Goal: Task Accomplishment & Management: Manage account settings

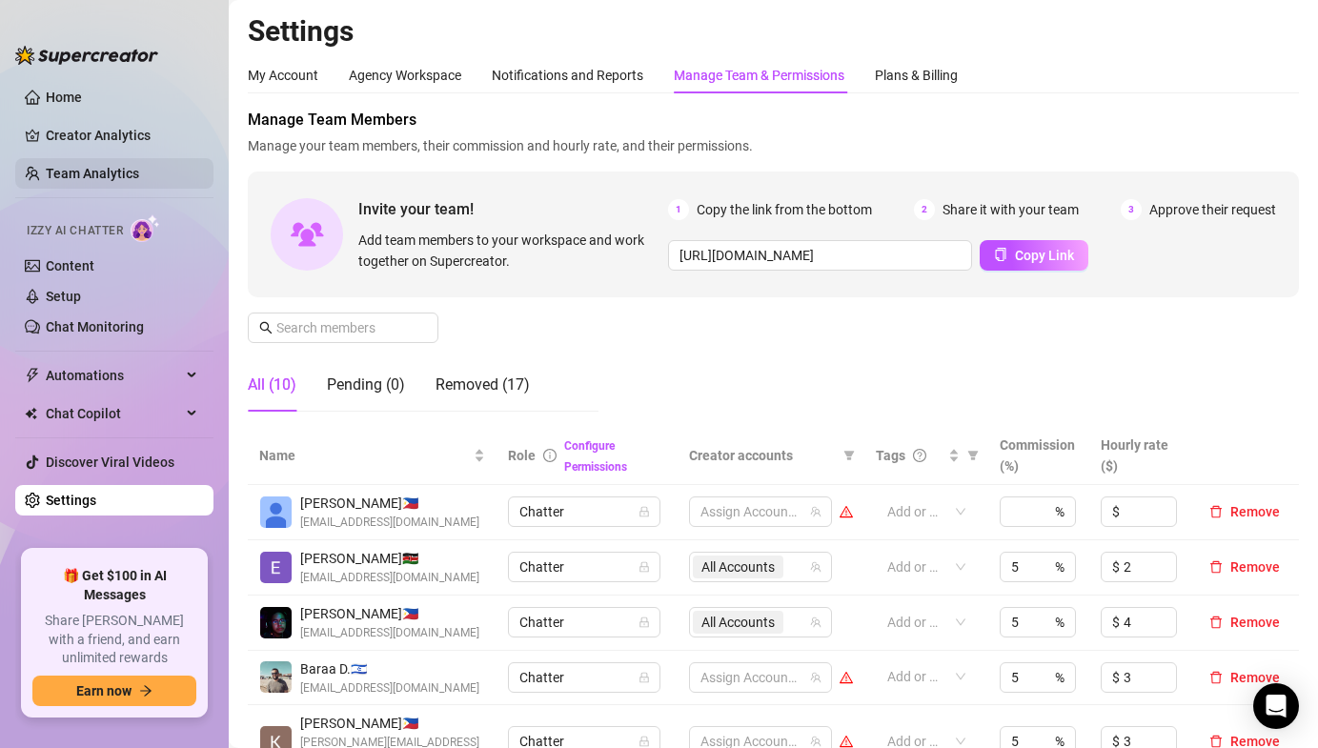
click at [117, 169] on link "Team Analytics" at bounding box center [92, 173] width 93 height 15
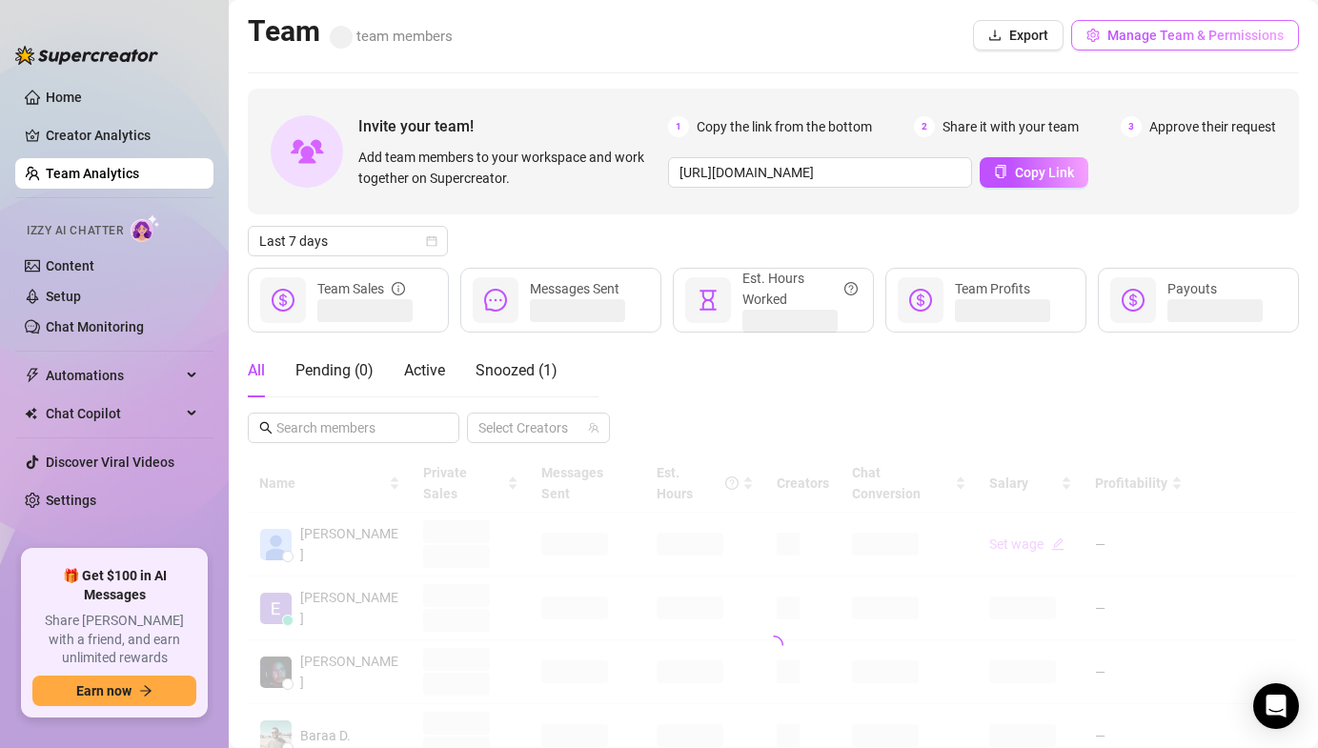
click at [1105, 34] on button "Manage Team & Permissions" at bounding box center [1186, 35] width 228 height 31
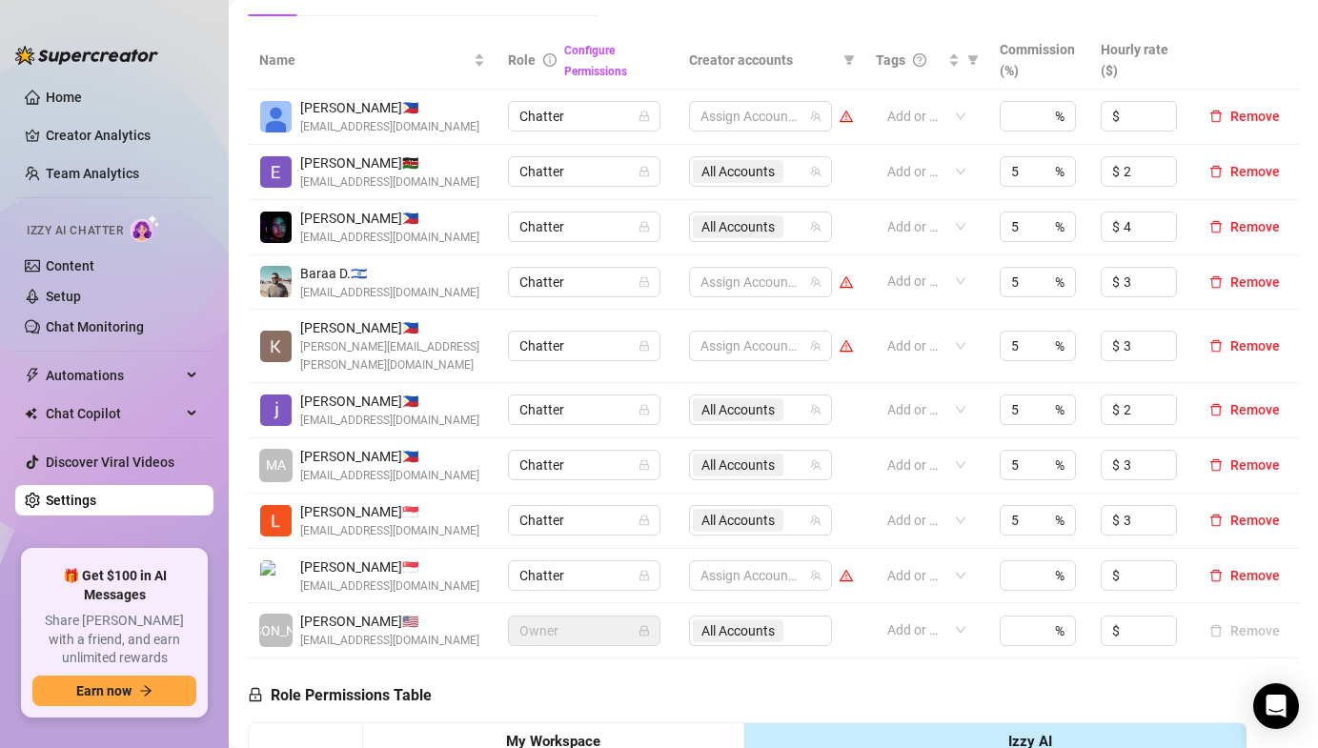
scroll to position [403, 0]
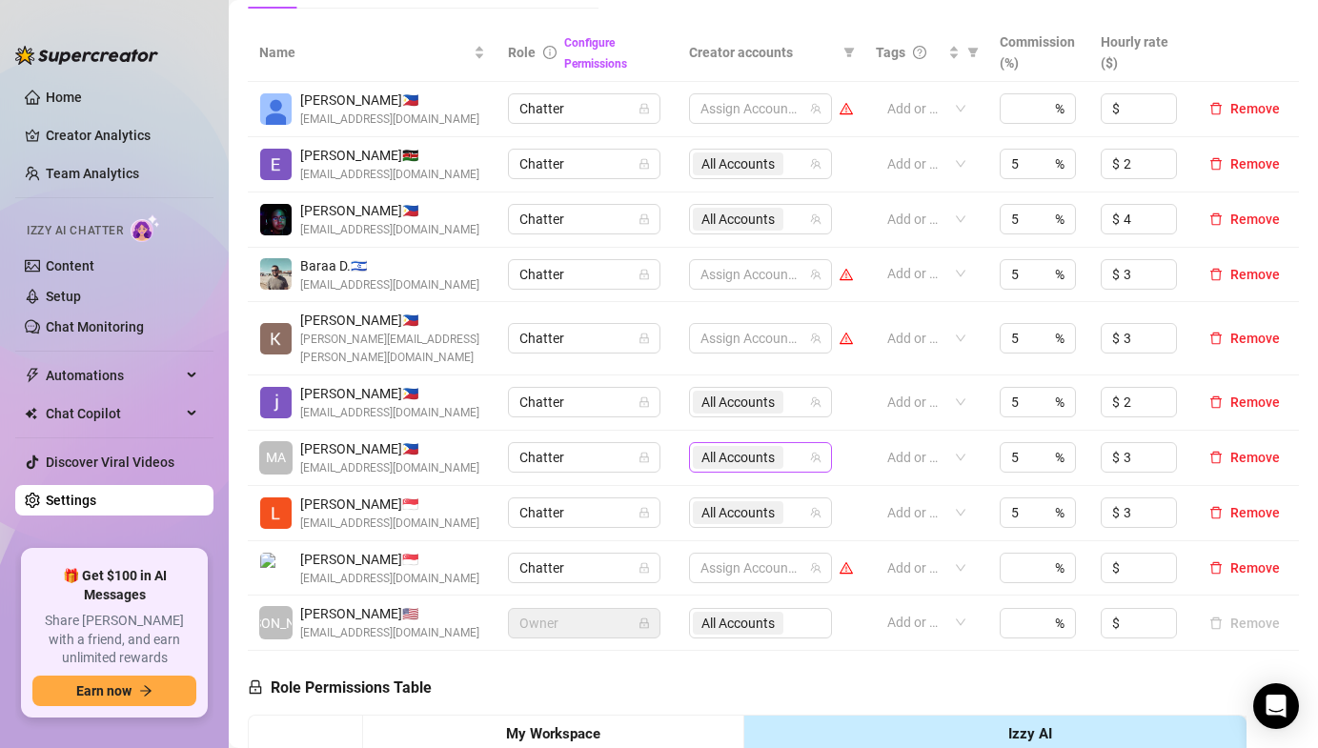
click at [705, 447] on span "All Accounts" at bounding box center [738, 457] width 73 height 21
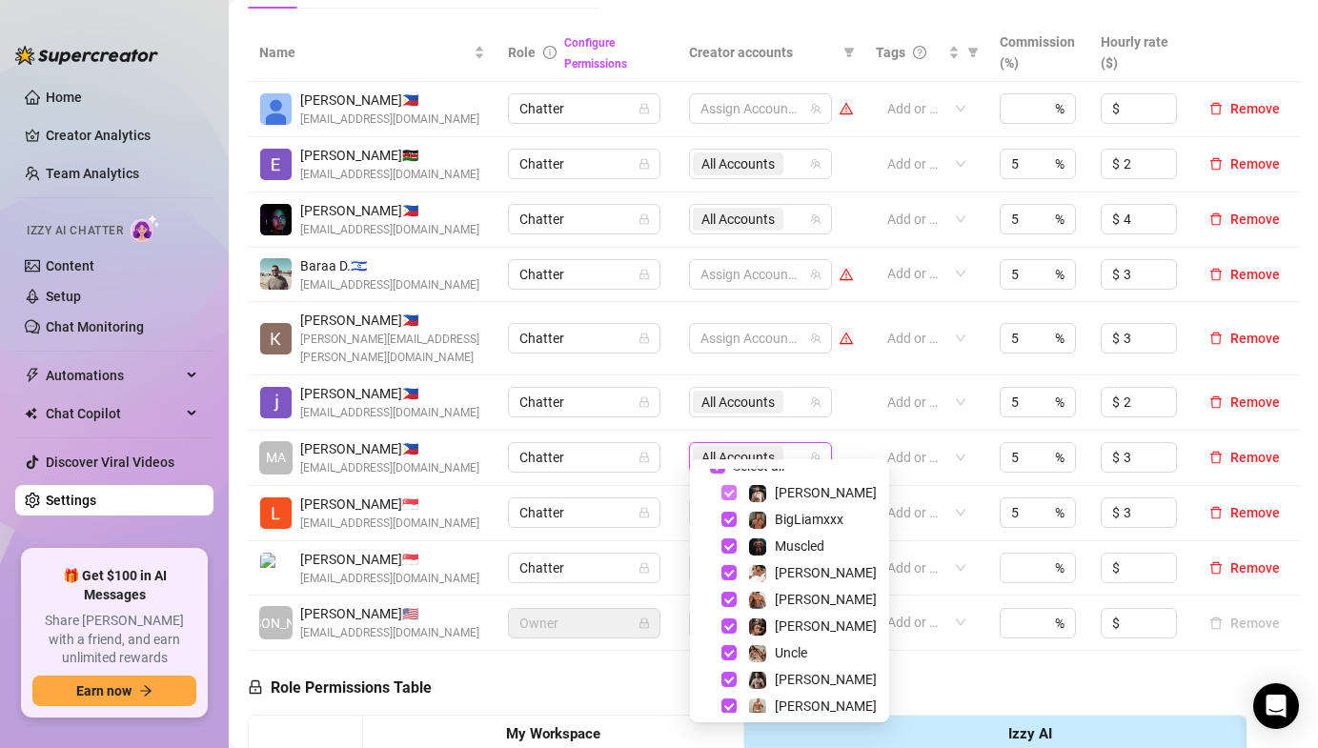
scroll to position [18, 0]
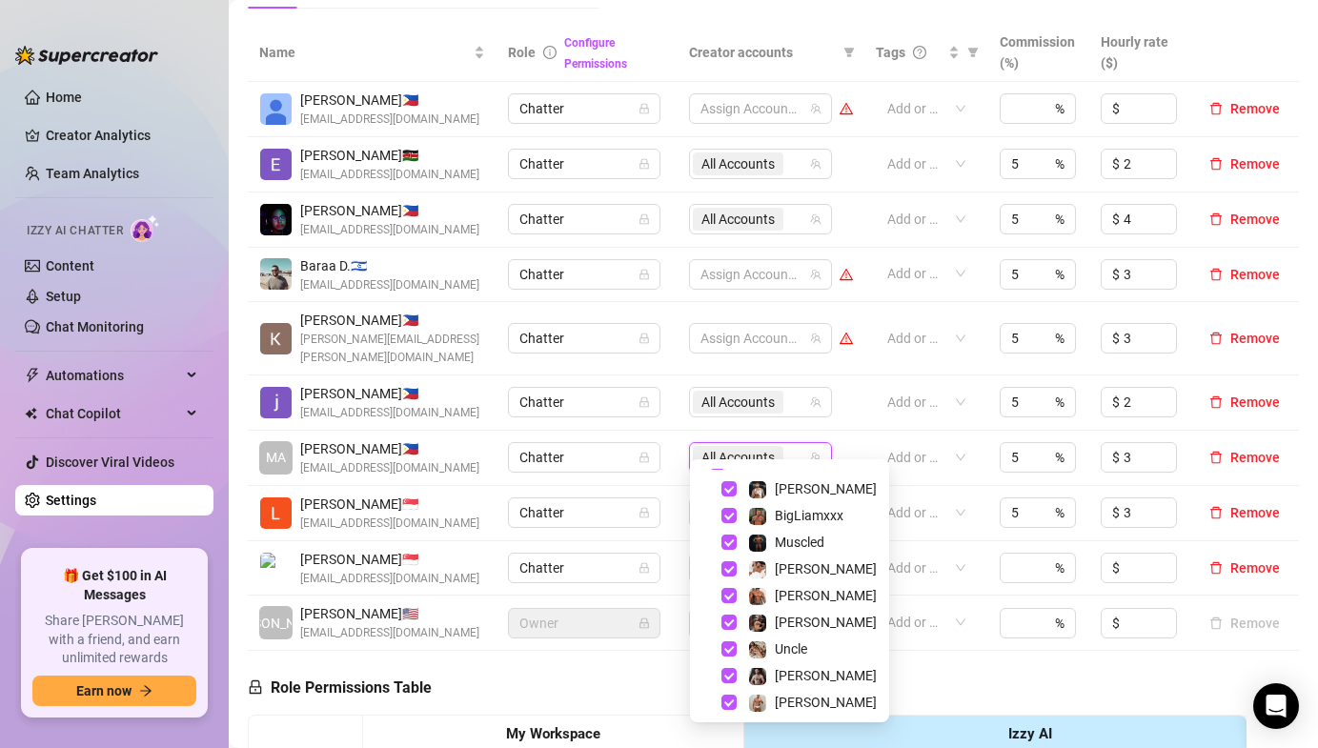
click at [728, 523] on div "BigLiamxxx" at bounding box center [790, 515] width 190 height 23
click at [729, 514] on span "Select tree node" at bounding box center [729, 515] width 15 height 15
checkbox input "false"
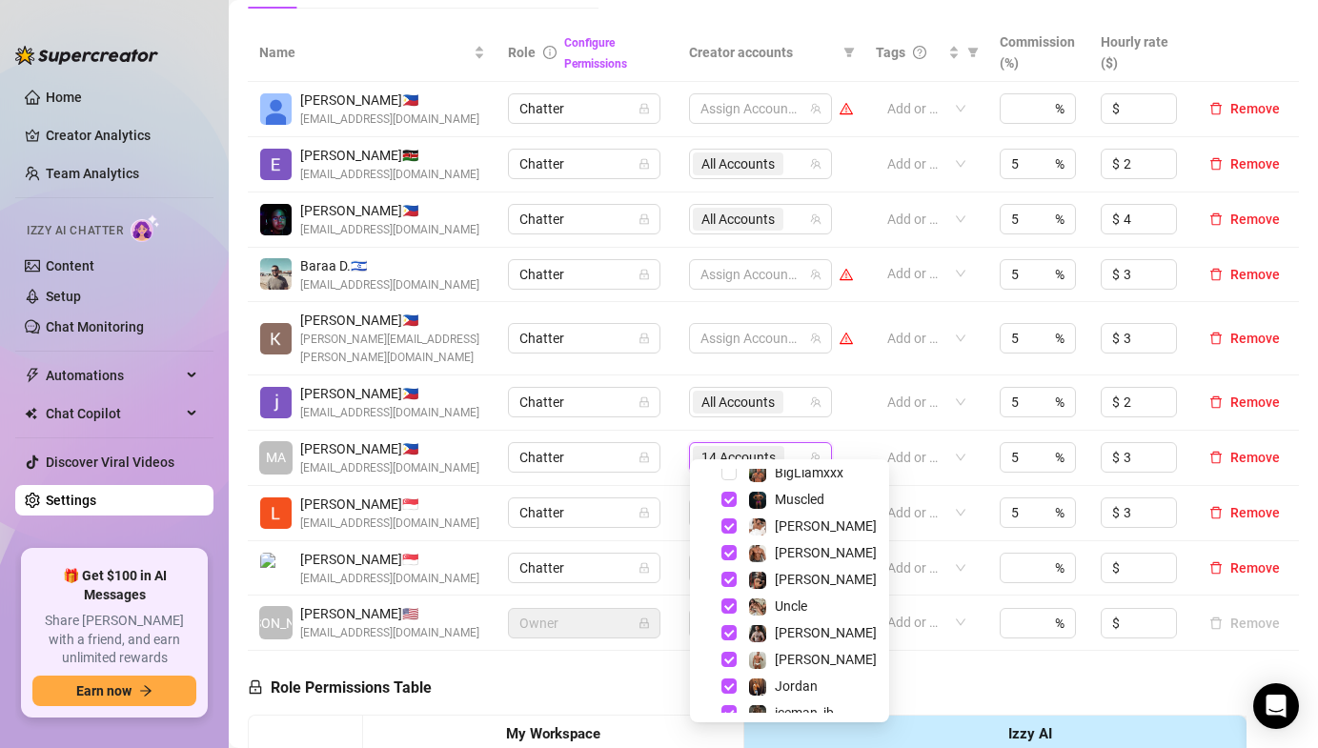
scroll to position [64, 0]
click at [726, 525] on span "Select tree node" at bounding box center [729, 523] width 15 height 15
click at [733, 549] on span "Select tree node" at bounding box center [729, 549] width 15 height 15
click at [727, 579] on span "Select tree node" at bounding box center [729, 576] width 15 height 15
click at [728, 604] on span "Select tree node" at bounding box center [729, 603] width 15 height 15
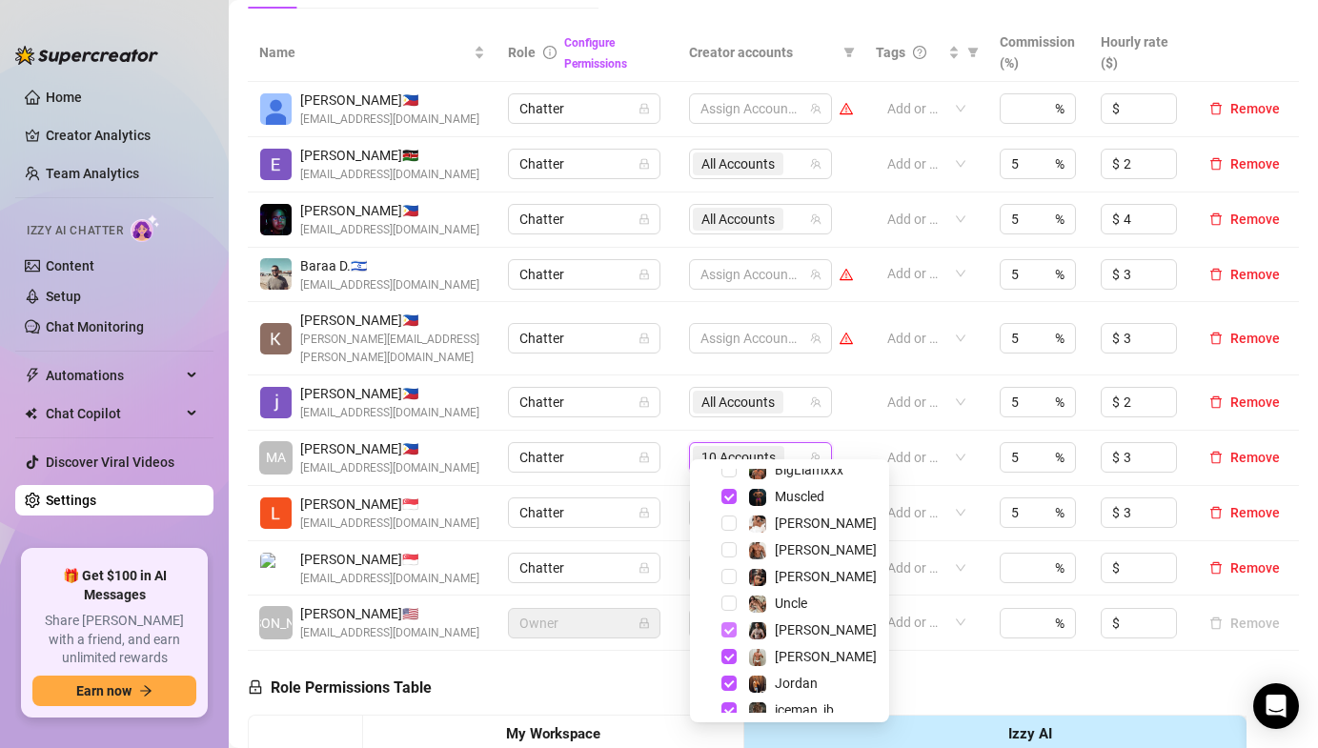
click at [727, 628] on span "Select tree node" at bounding box center [729, 630] width 15 height 15
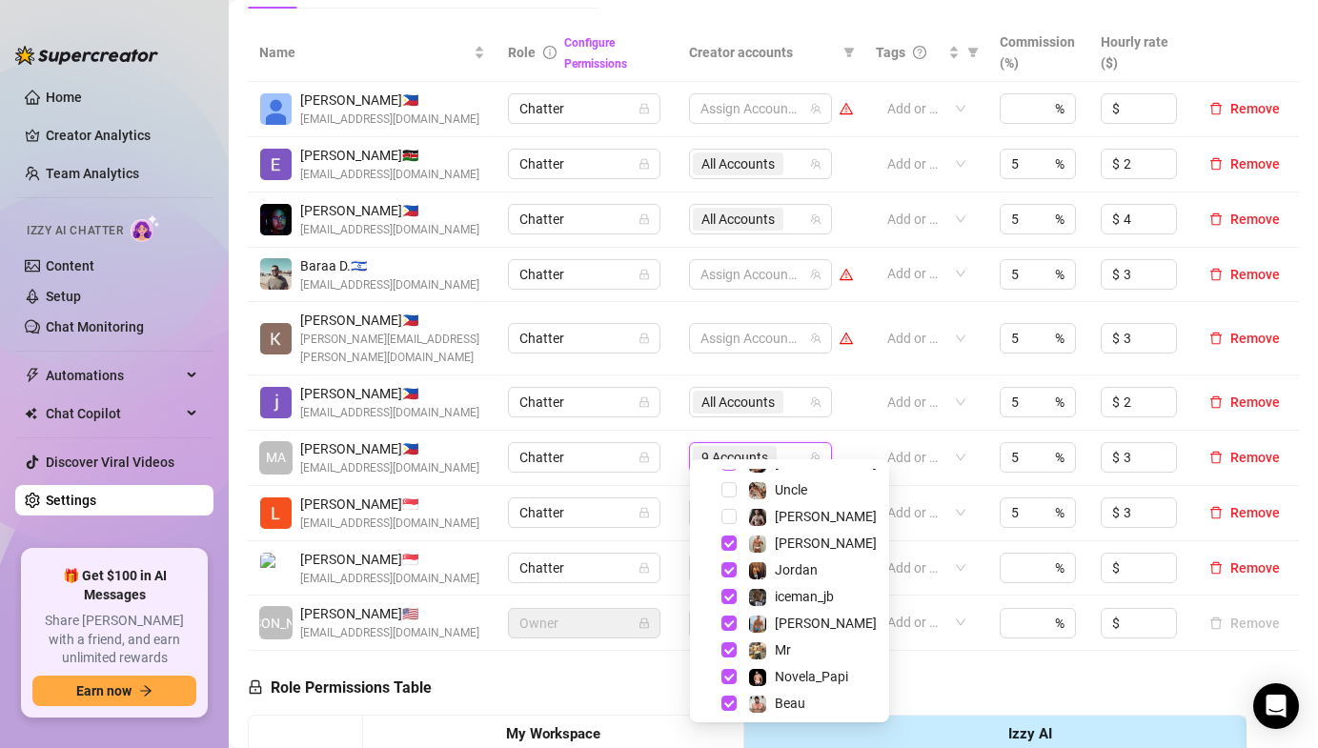
scroll to position [183, 0]
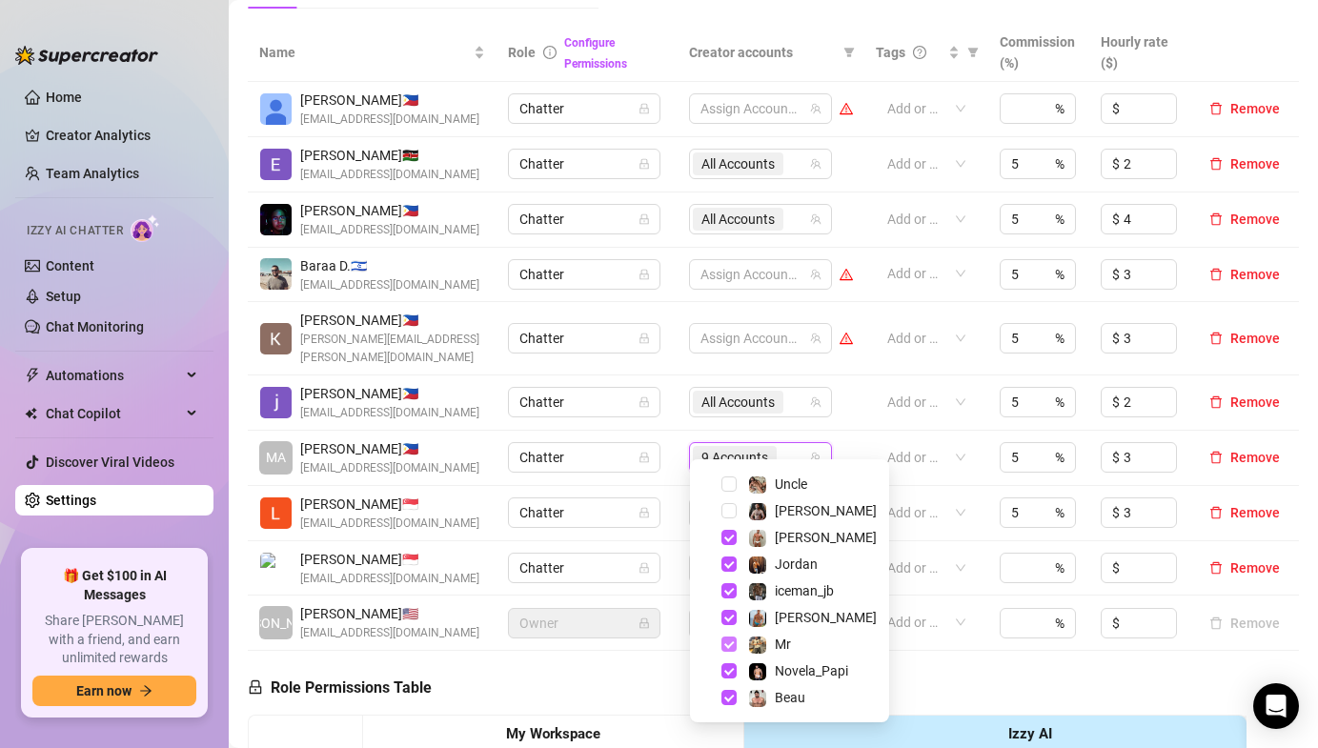
click at [722, 644] on span "Select tree node" at bounding box center [729, 644] width 15 height 15
click at [727, 669] on span "Select tree node" at bounding box center [729, 671] width 15 height 15
click at [731, 644] on span "Select tree node" at bounding box center [729, 644] width 15 height 15
click at [732, 649] on span "Select tree node" at bounding box center [729, 644] width 15 height 15
click at [731, 692] on span "Select tree node" at bounding box center [729, 697] width 15 height 15
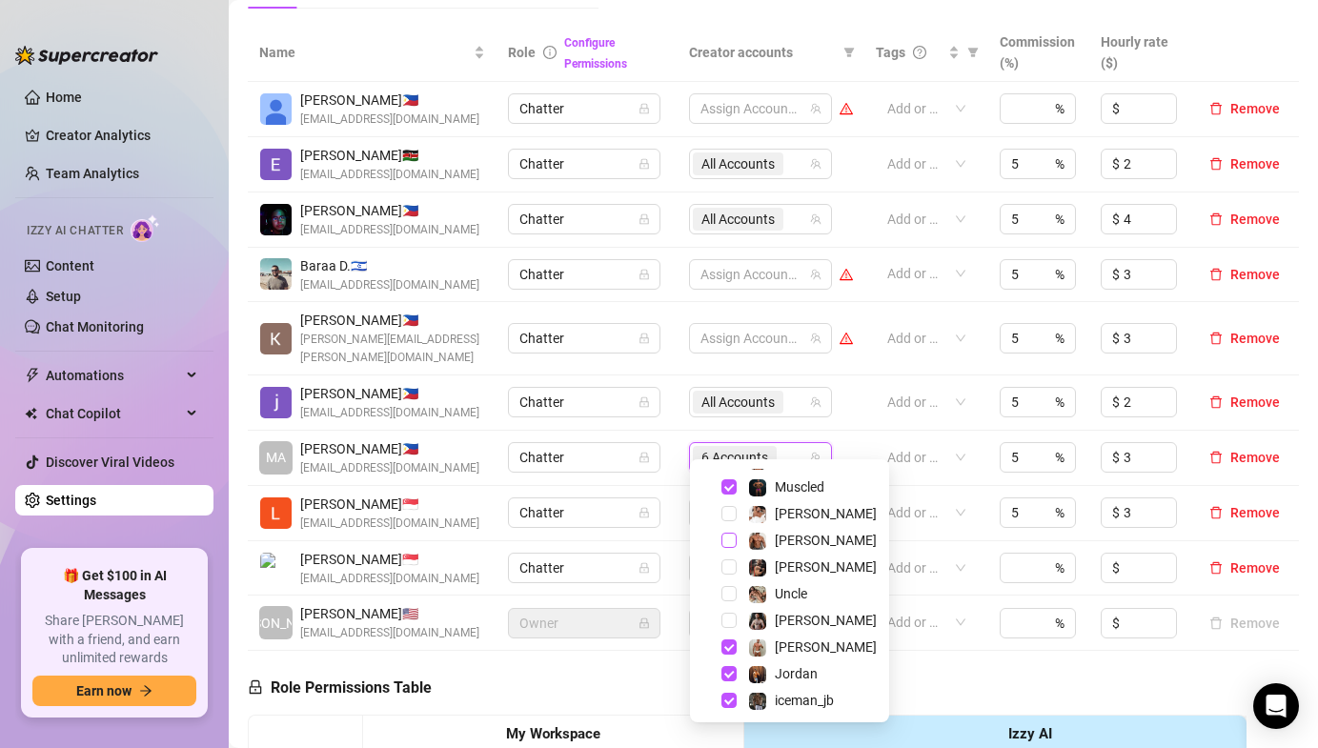
scroll to position [68, 0]
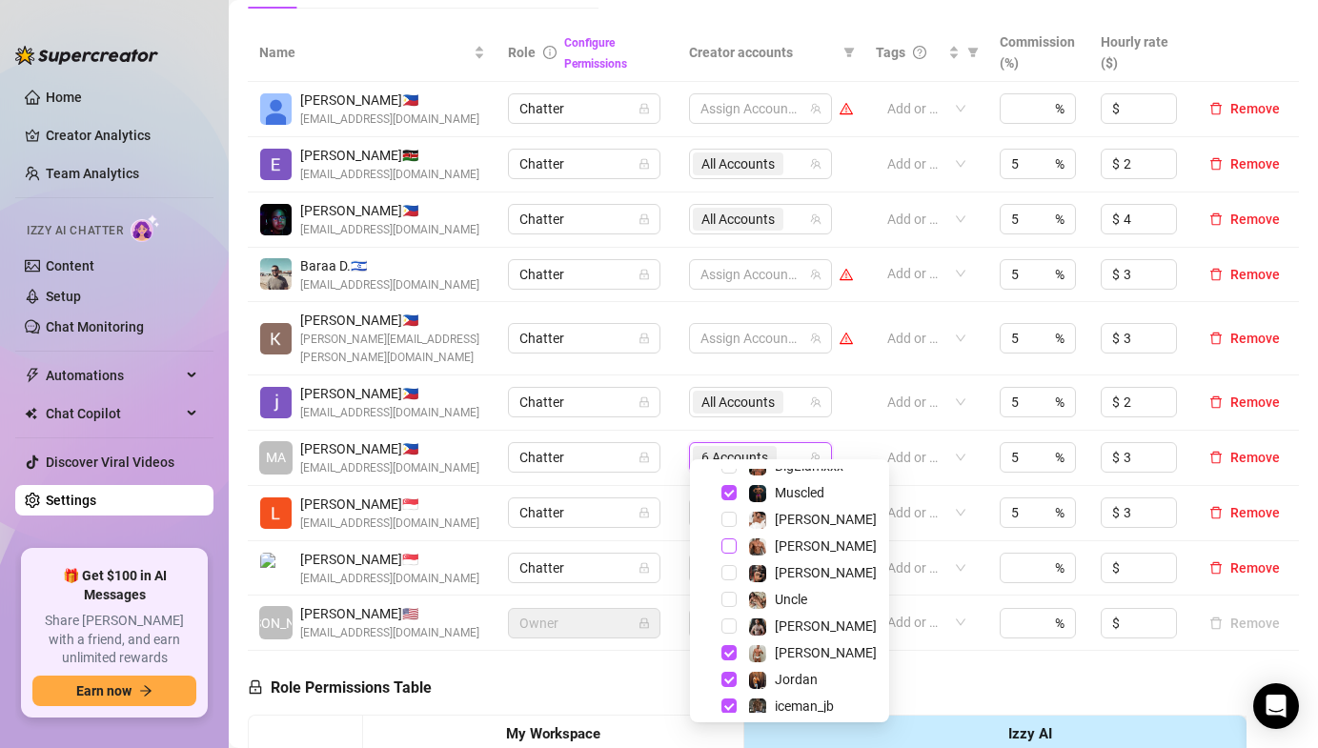
click at [732, 543] on span "Select tree node" at bounding box center [729, 546] width 15 height 15
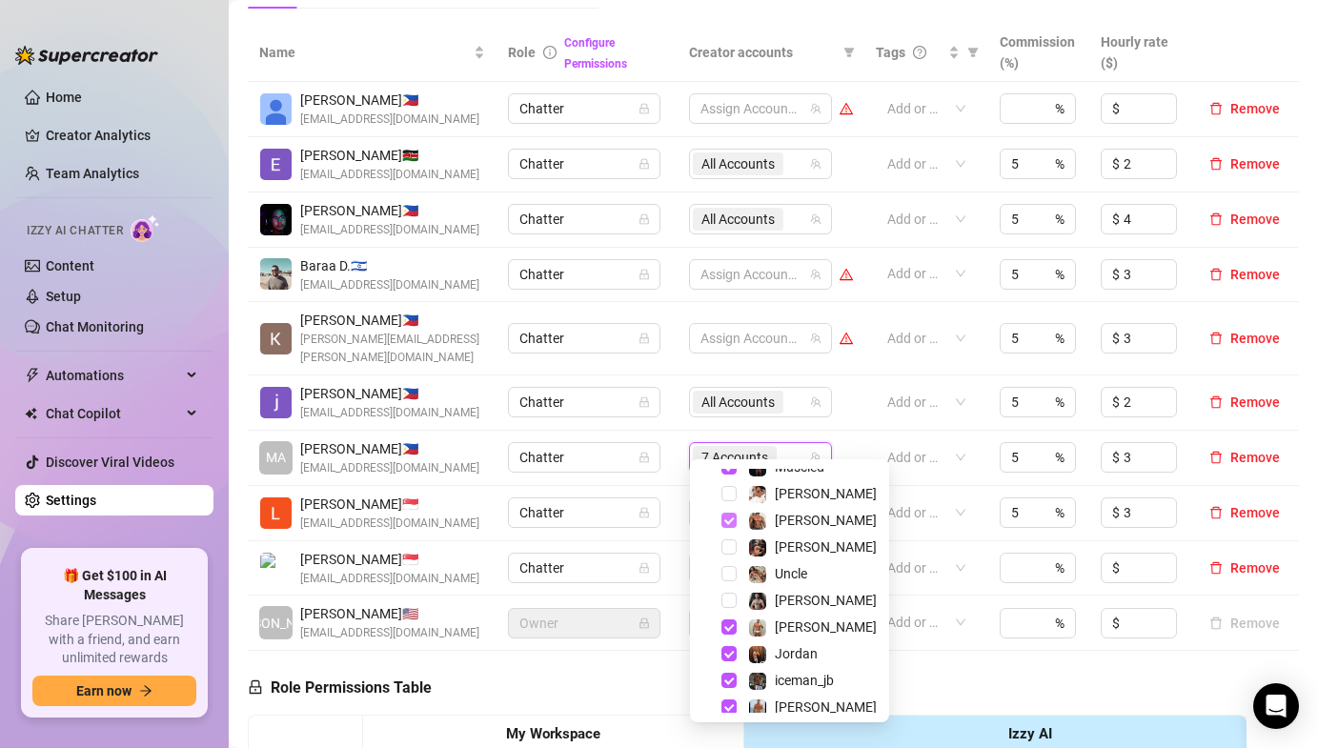
scroll to position [94, 0]
click at [727, 515] on span "Select tree node" at bounding box center [729, 519] width 15 height 15
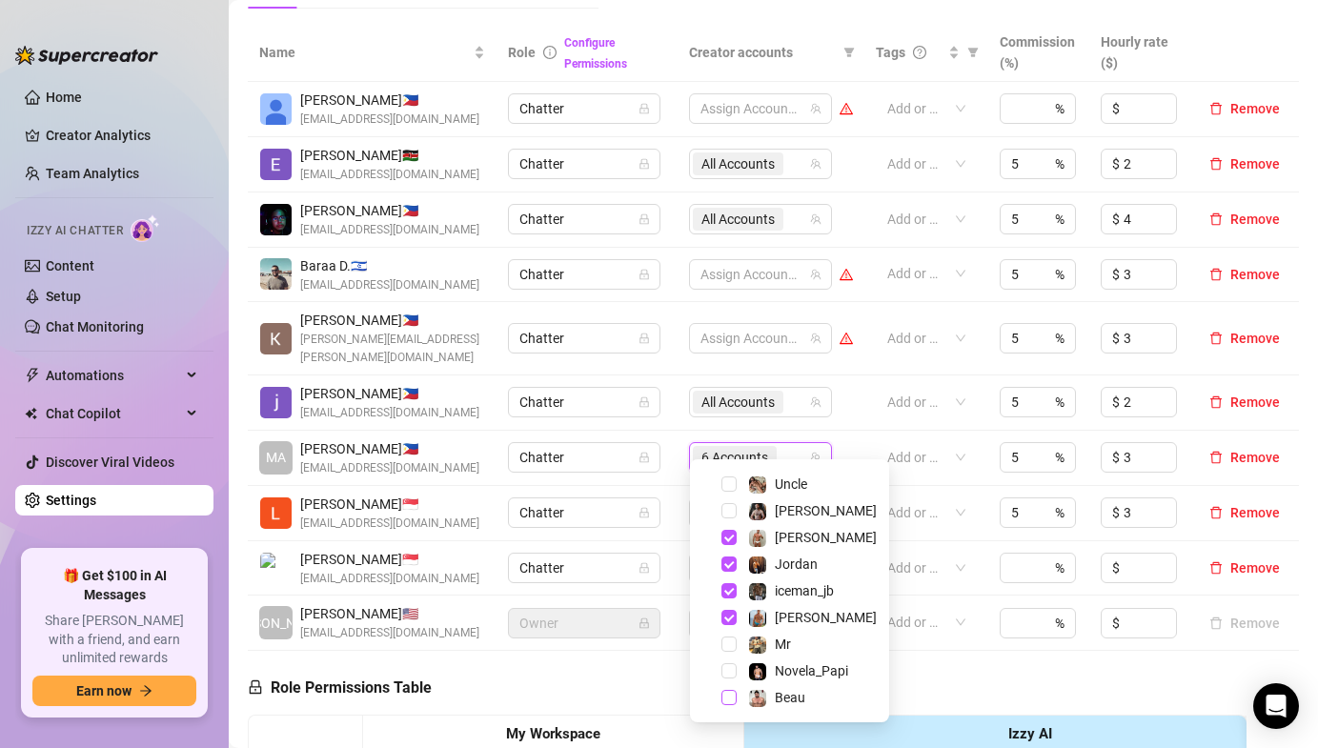
click at [736, 700] on span "Select tree node" at bounding box center [729, 697] width 15 height 15
click at [635, 486] on td "Chatter" at bounding box center [587, 513] width 180 height 55
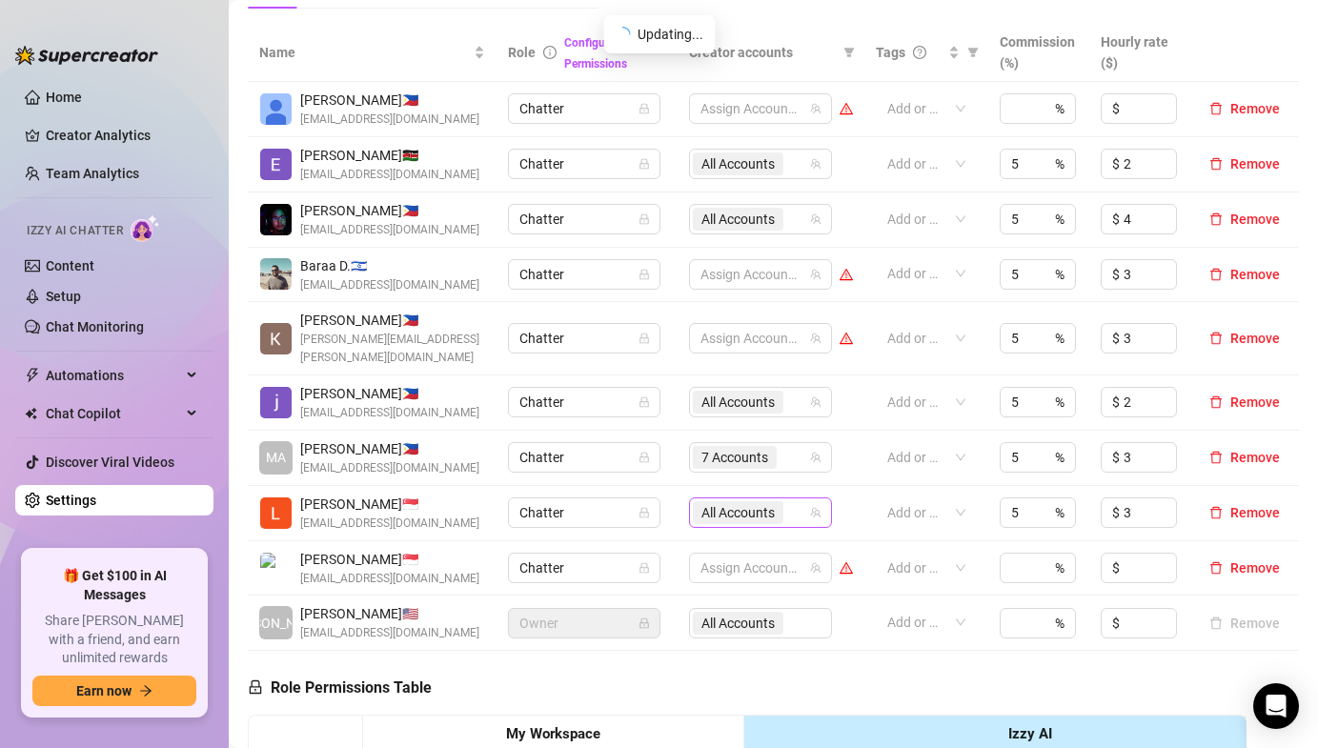
click at [706, 502] on span "All Accounts" at bounding box center [738, 512] width 73 height 21
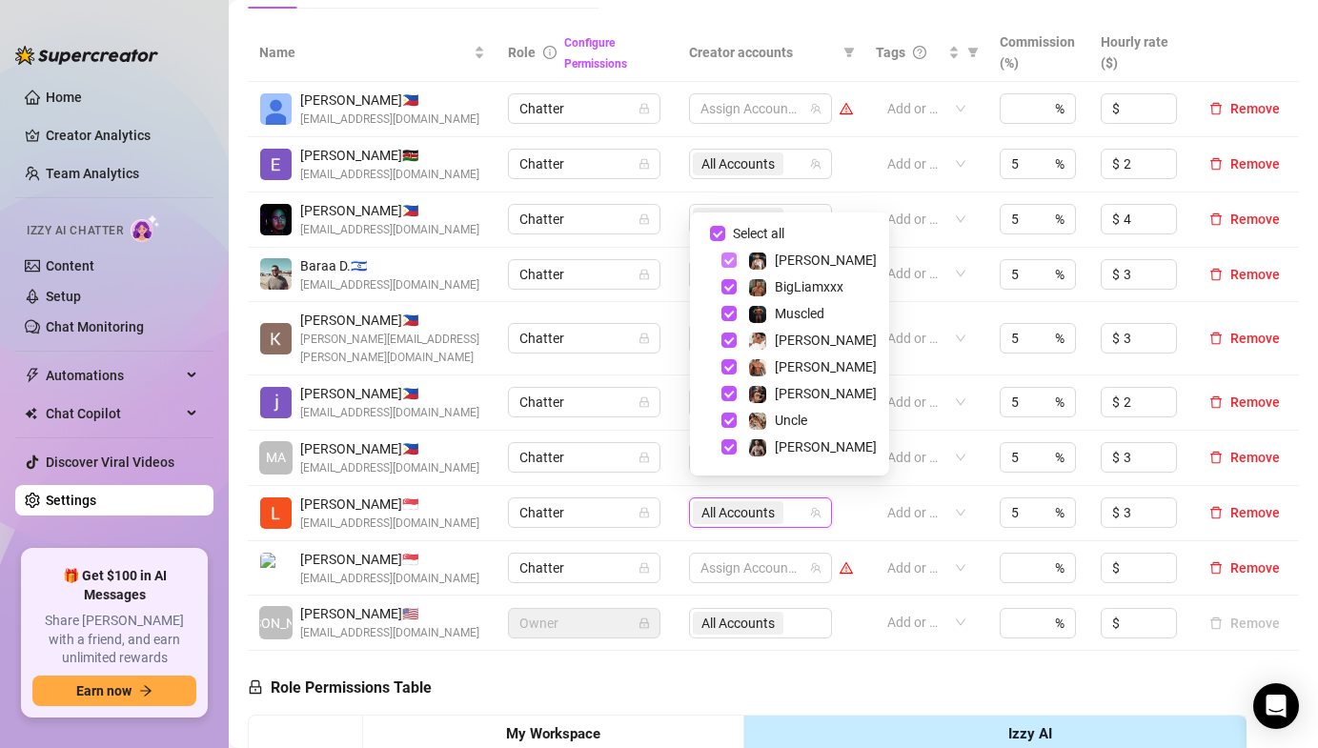
click at [729, 261] on span "Select tree node" at bounding box center [729, 260] width 15 height 15
click at [728, 261] on span "Select tree node" at bounding box center [729, 260] width 15 height 15
click at [634, 499] on span "Chatter" at bounding box center [585, 513] width 130 height 29
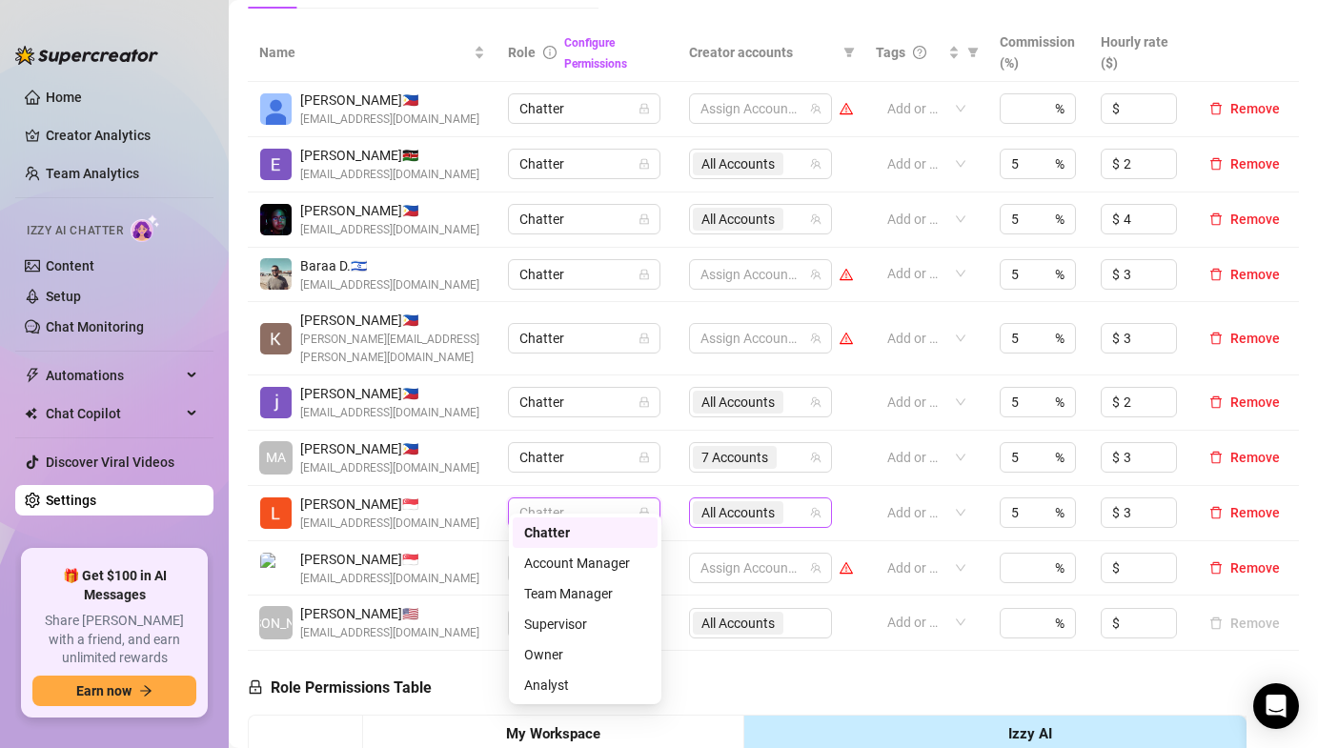
click at [730, 502] on span "All Accounts" at bounding box center [738, 512] width 73 height 21
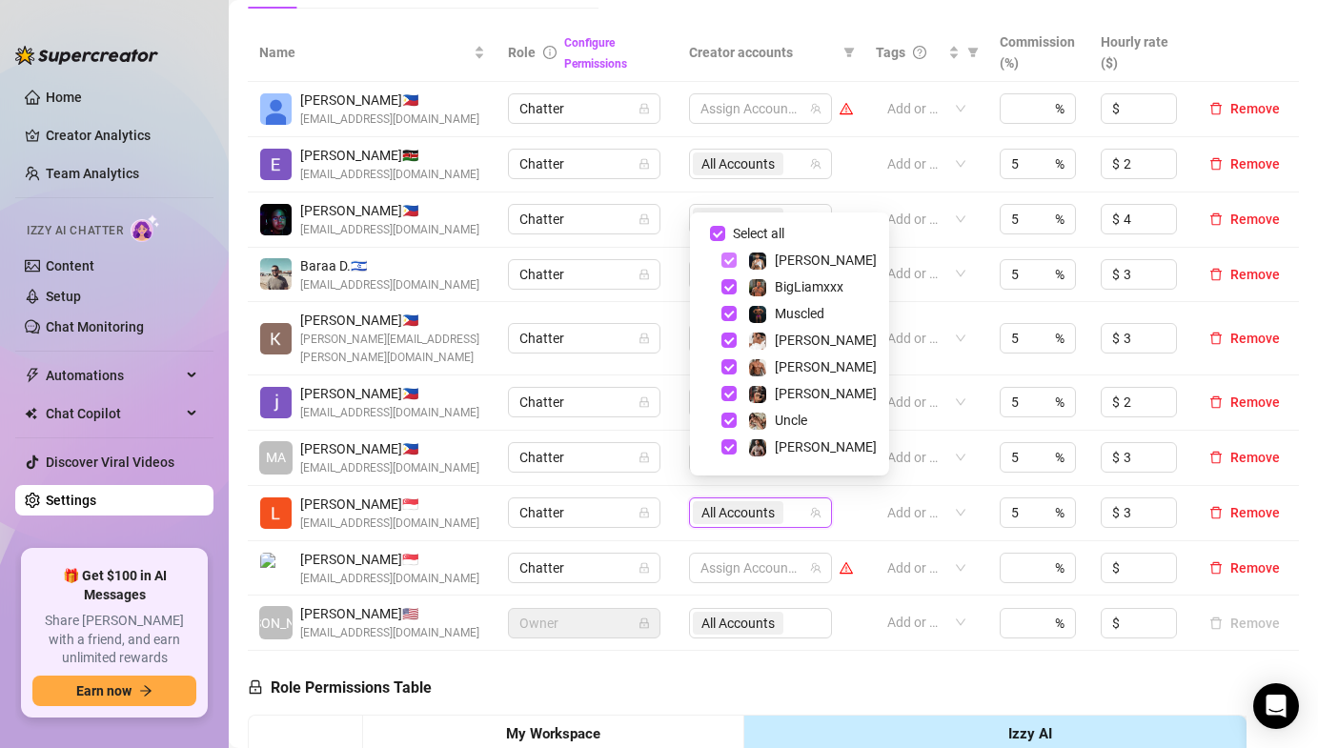
click at [724, 261] on span "Select tree node" at bounding box center [729, 260] width 15 height 15
checkbox input "false"
click at [724, 313] on span "Select tree node" at bounding box center [729, 313] width 15 height 15
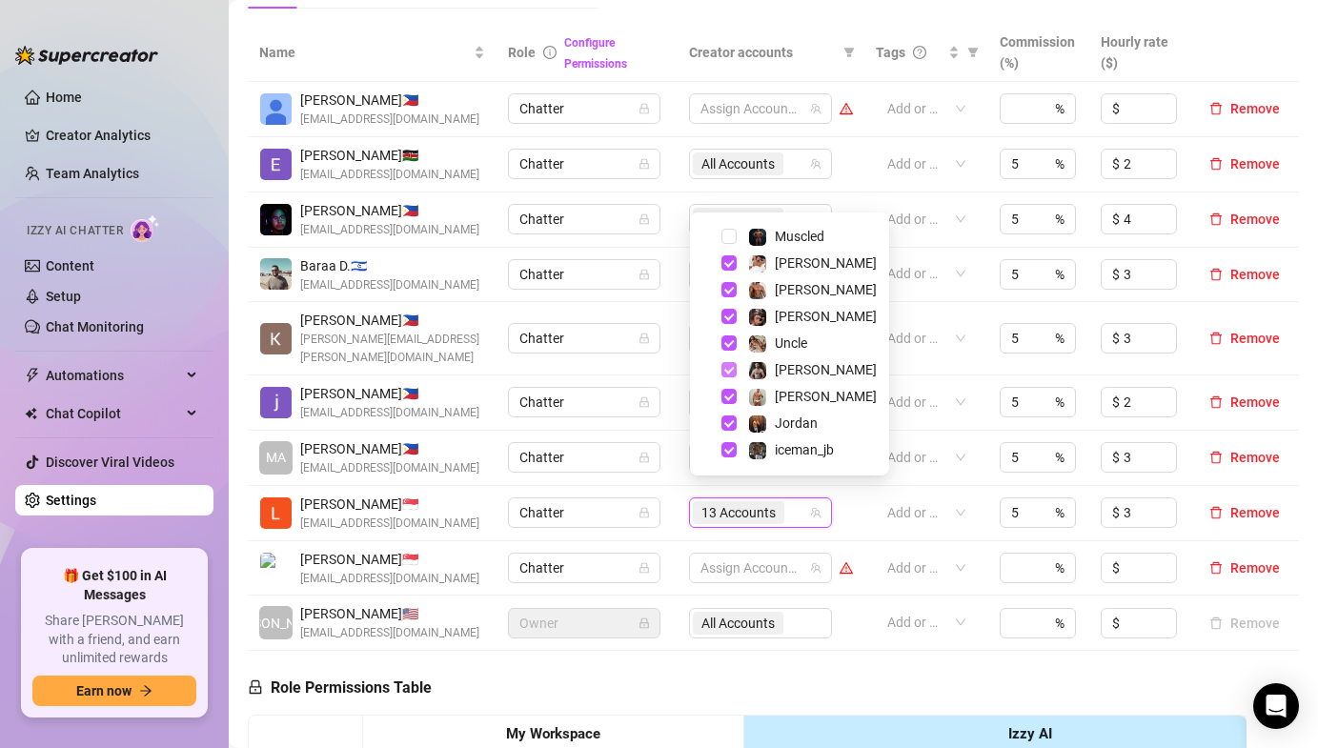
scroll to position [86, 0]
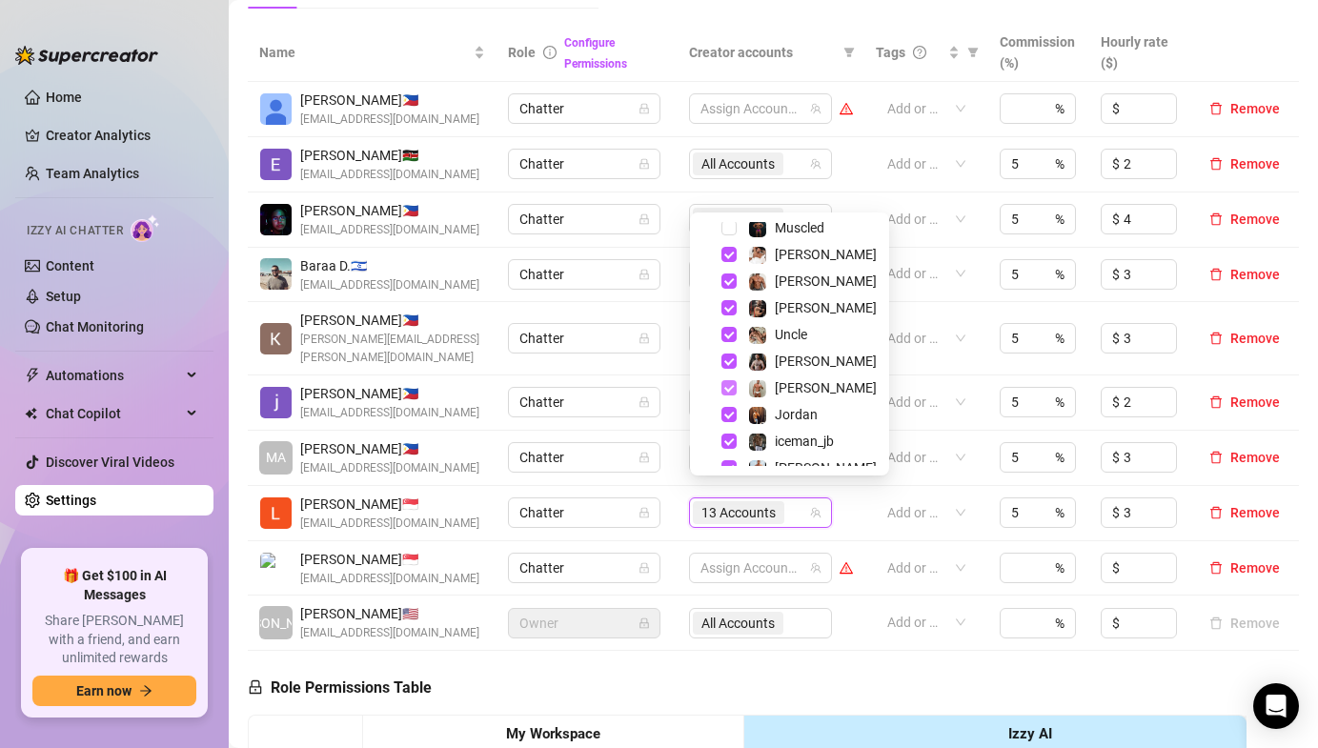
click at [728, 387] on span "Select tree node" at bounding box center [729, 387] width 15 height 15
click at [728, 419] on span "Select tree node" at bounding box center [729, 414] width 15 height 15
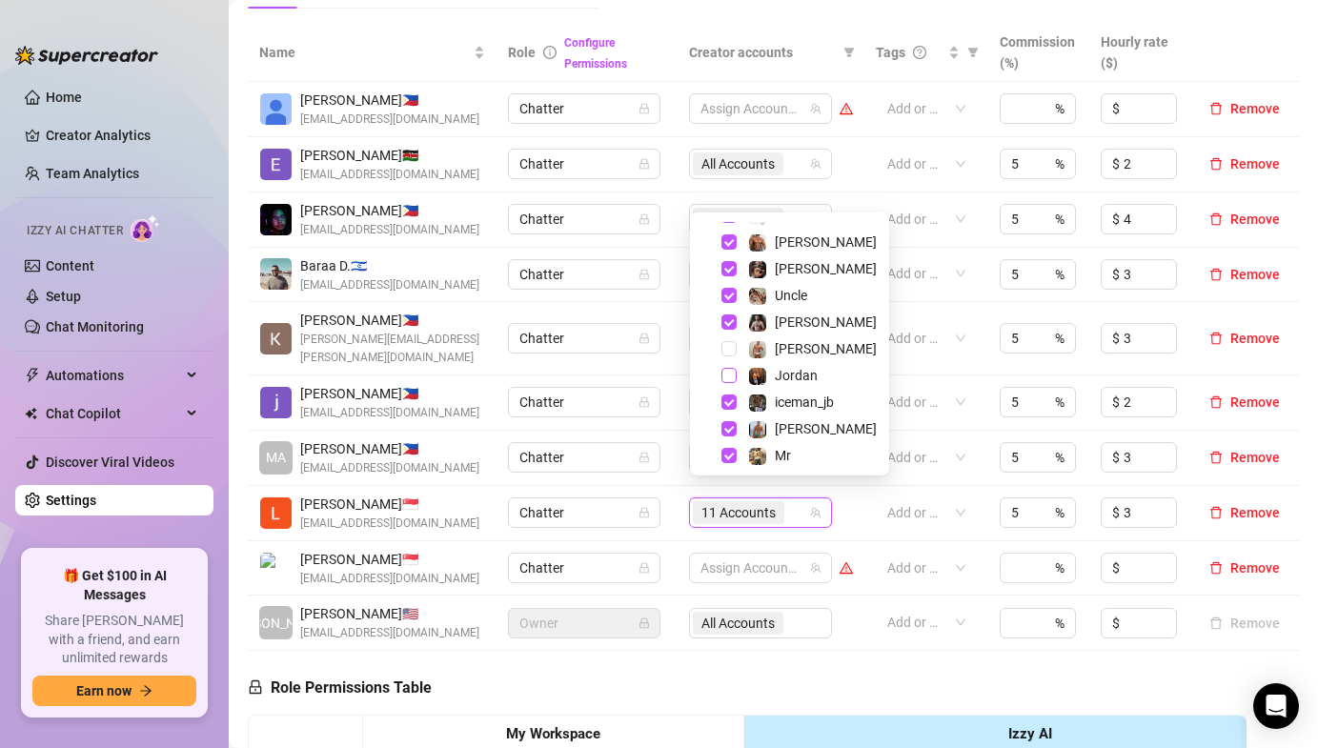
scroll to position [130, 0]
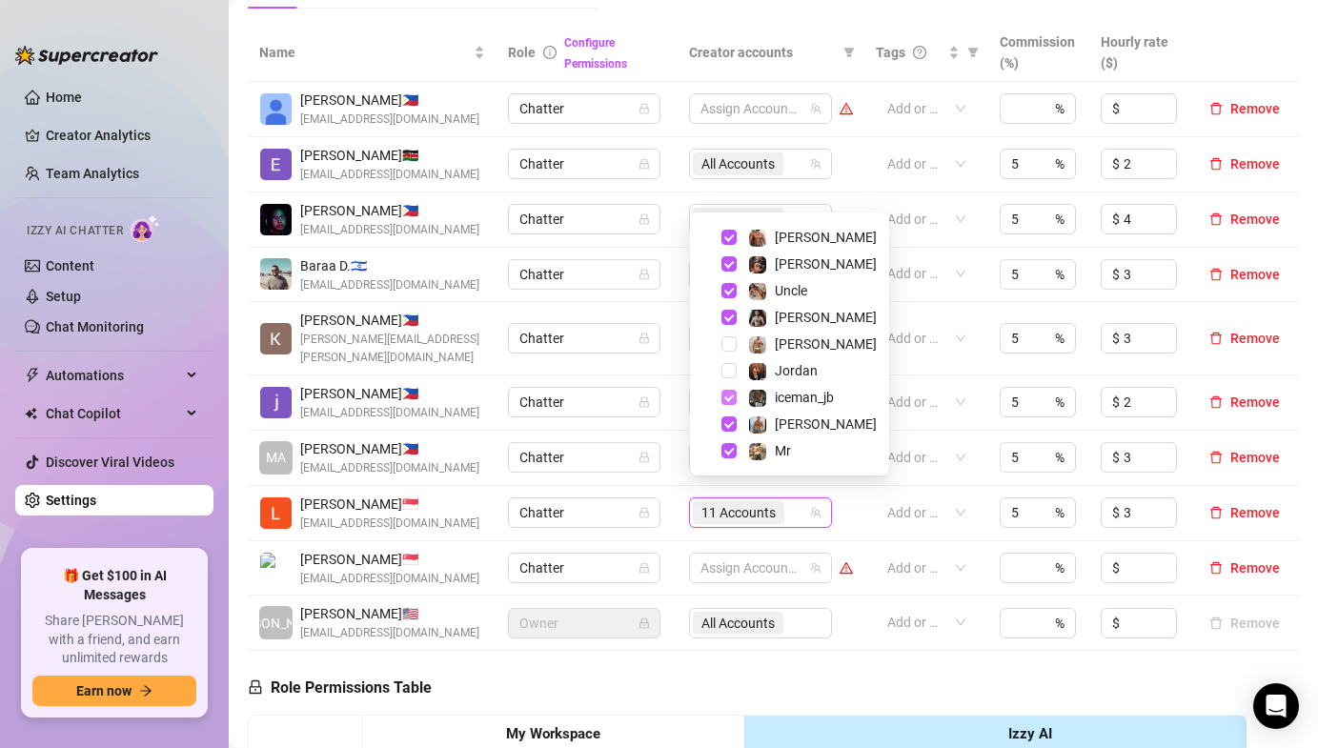
click at [724, 393] on span "Select tree node" at bounding box center [729, 397] width 15 height 15
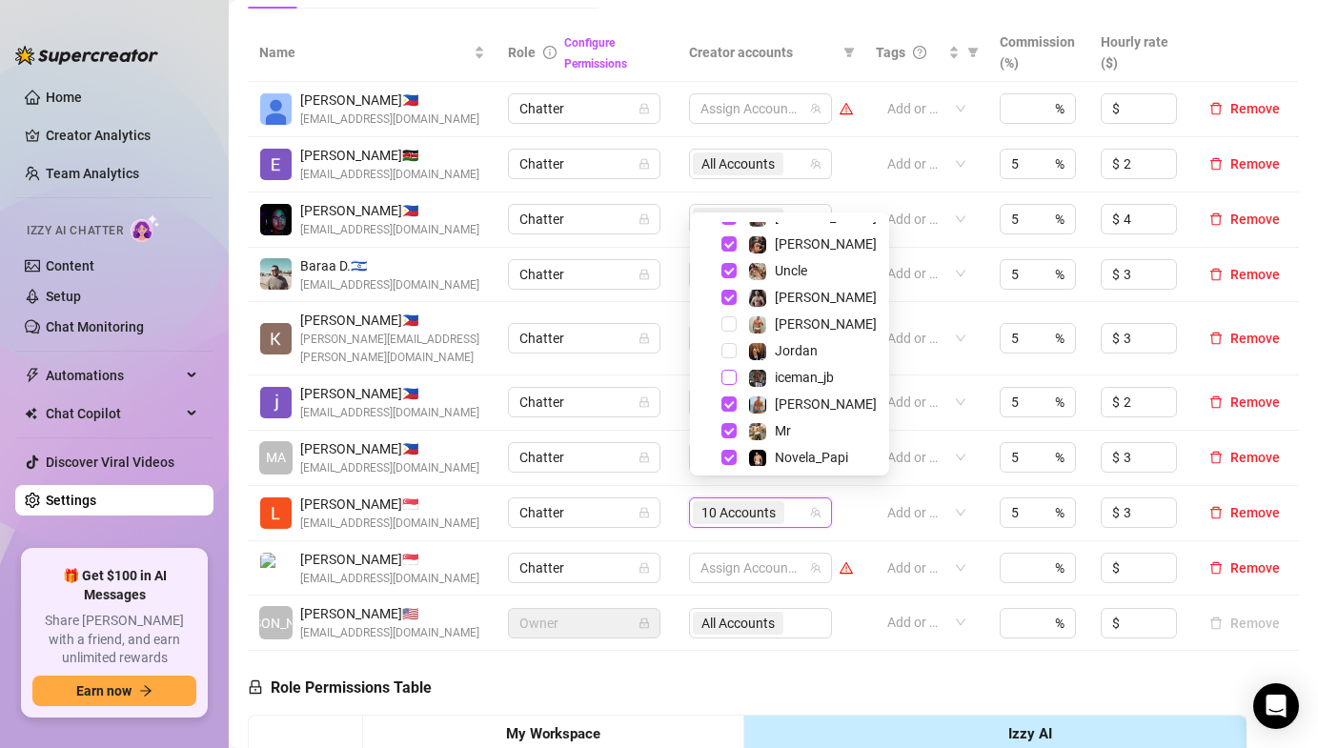
click at [724, 400] on span "Select tree node" at bounding box center [729, 404] width 15 height 15
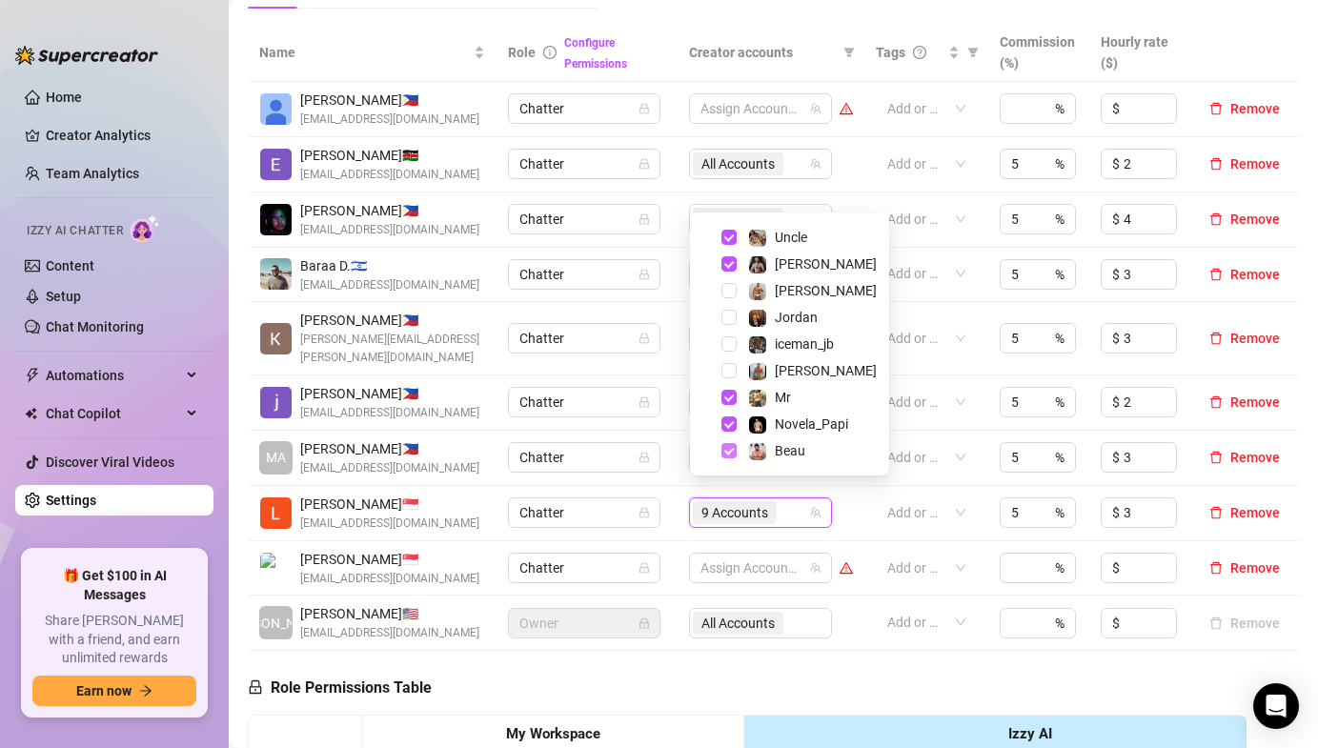
click at [731, 447] on span "Select tree node" at bounding box center [729, 450] width 15 height 15
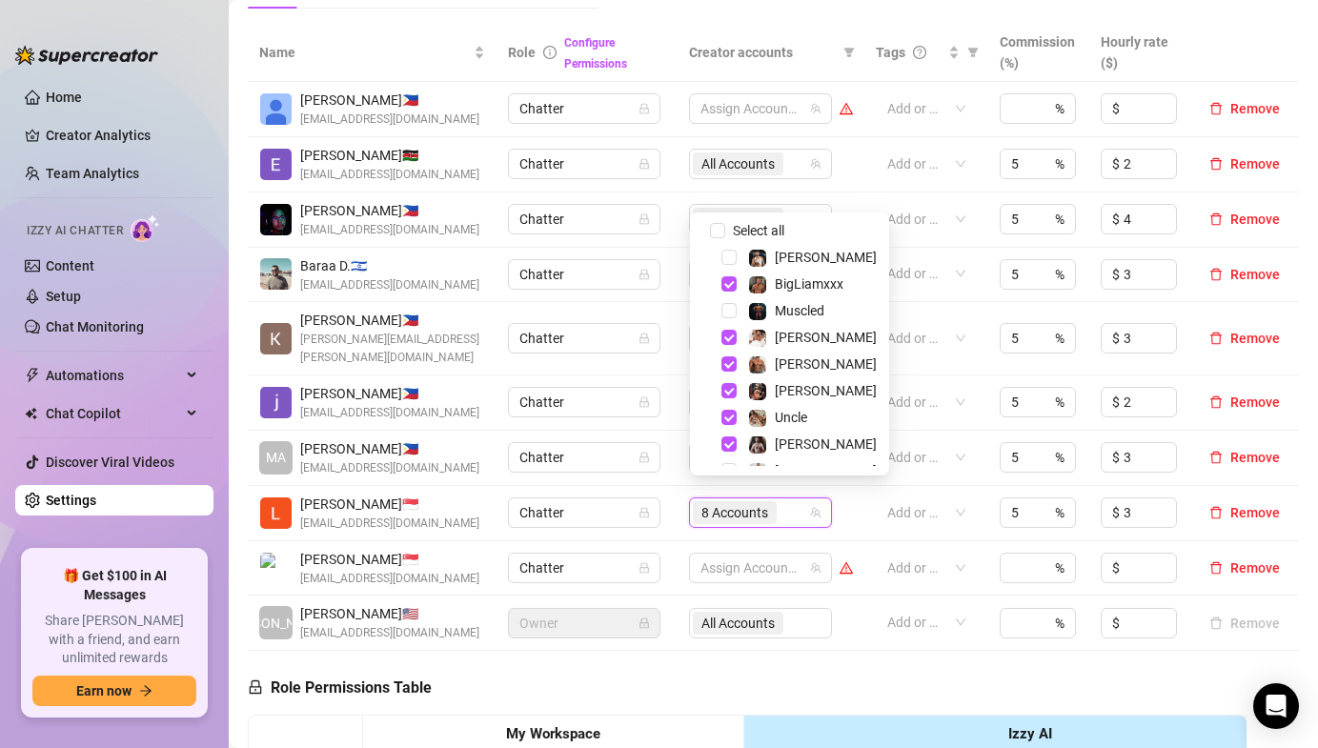
scroll to position [0, 0]
click at [674, 323] on td "Chatter" at bounding box center [587, 338] width 180 height 73
